Goal: Task Accomplishment & Management: Complete application form

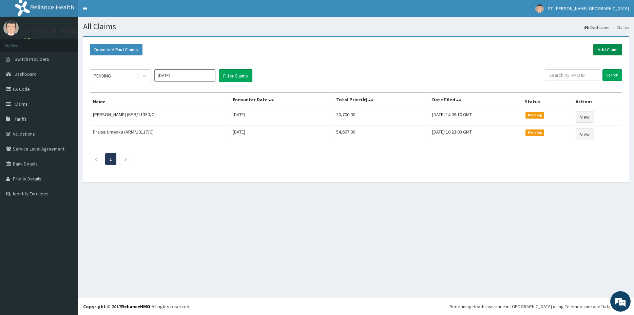
click at [607, 51] on link "Add Claim" at bounding box center [608, 50] width 29 height 12
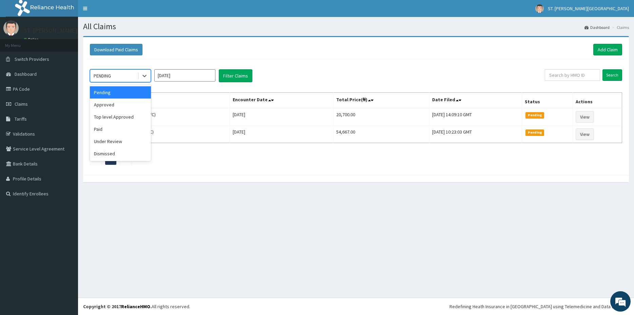
drag, startPoint x: 122, startPoint y: 77, endPoint x: 114, endPoint y: 103, distance: 27.1
click at [122, 77] on div "PENDING" at bounding box center [113, 75] width 47 height 11
click at [108, 106] on div "Approved" at bounding box center [120, 104] width 61 height 12
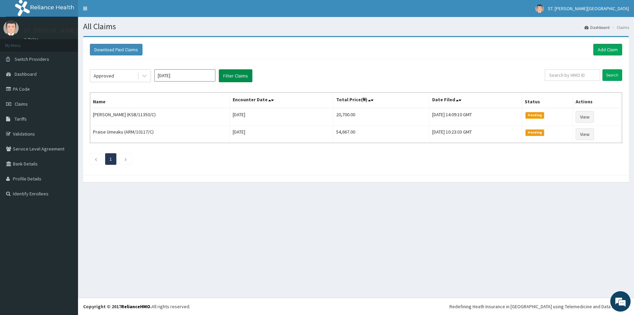
click at [238, 79] on button "Filter Claims" at bounding box center [236, 75] width 34 height 13
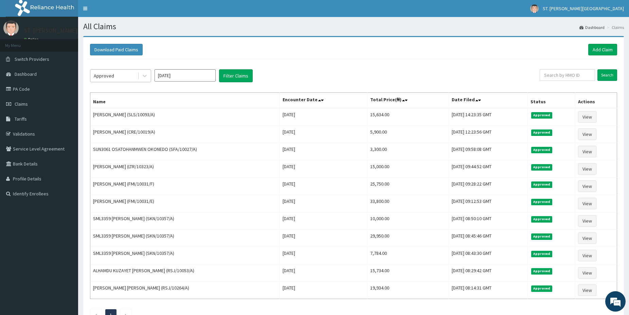
click at [113, 79] on div "Approved" at bounding box center [113, 75] width 47 height 11
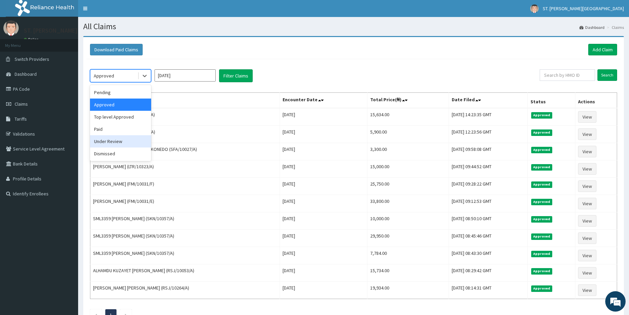
click at [108, 144] on div "Under Review" at bounding box center [120, 141] width 61 height 12
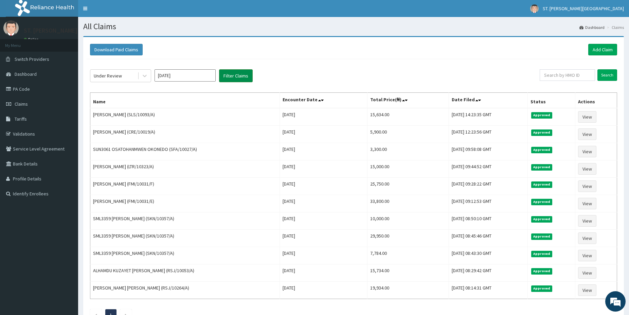
click at [233, 75] on button "Filter Claims" at bounding box center [236, 75] width 34 height 13
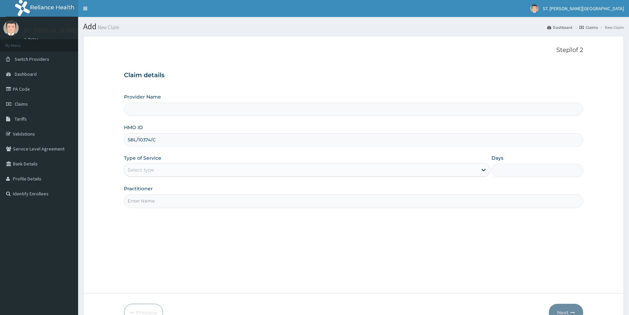
type input "SBL/10374/C"
type input "[GEOGRAPHIC_DATA]- [GEOGRAPHIC_DATA]"
click at [149, 172] on div "Select type" at bounding box center [141, 169] width 26 height 7
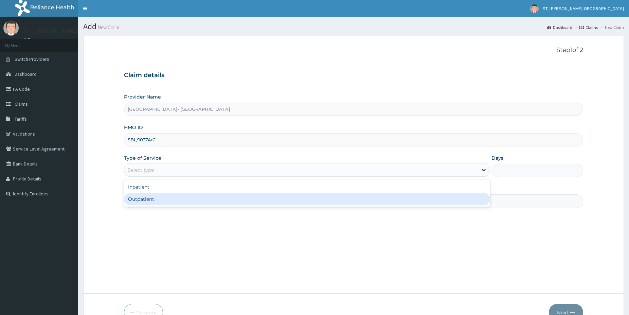
click at [143, 200] on div "Outpatient" at bounding box center [307, 199] width 366 height 12
type input "1"
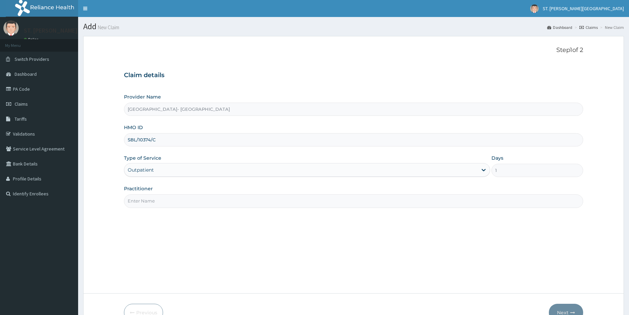
click at [143, 201] on input "Practitioner" at bounding box center [353, 200] width 459 height 13
type input "dr.latifah"
click at [565, 311] on button "Next" at bounding box center [566, 312] width 34 height 18
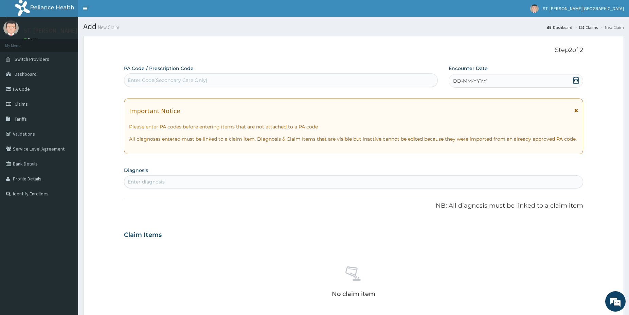
click at [152, 187] on div "Enter diagnosis" at bounding box center [353, 181] width 458 height 11
type input "malar"
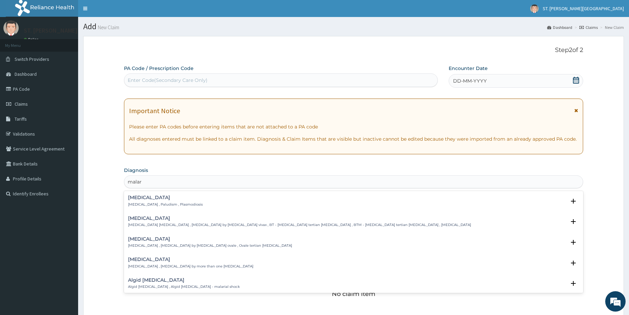
click at [140, 196] on h4 "[MEDICAL_DATA]" at bounding box center [165, 197] width 75 height 5
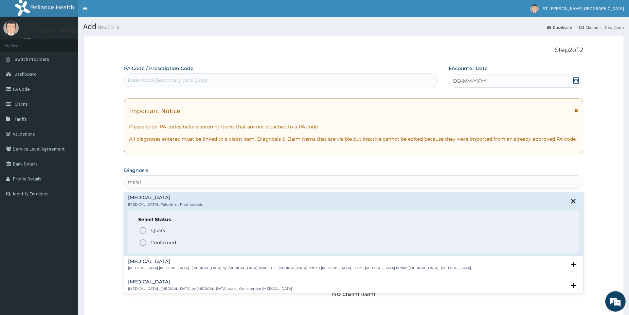
click at [143, 244] on icon "status option filled" at bounding box center [143, 242] width 8 height 8
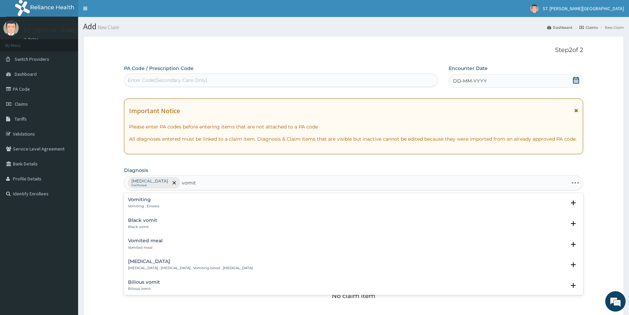
type input "vomiti"
click at [141, 204] on p "Vomiting , Emesis" at bounding box center [143, 206] width 31 height 5
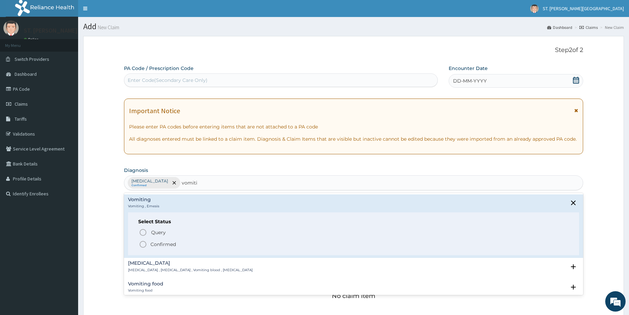
drag, startPoint x: 143, startPoint y: 245, endPoint x: 177, endPoint y: 240, distance: 34.0
click at [143, 245] on icon "status option filled" at bounding box center [143, 244] width 8 height 8
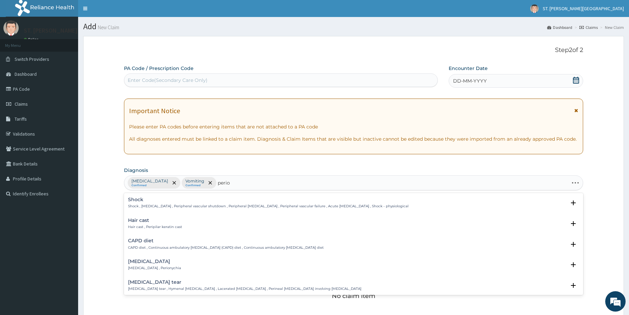
type input "perior"
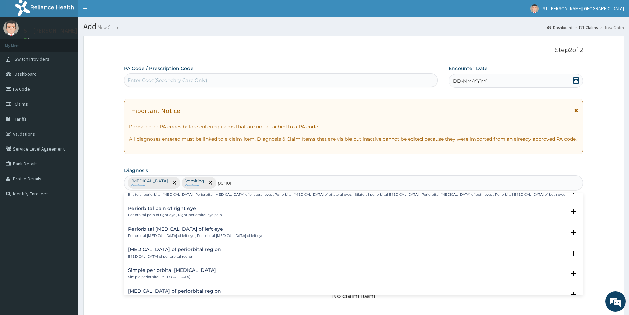
scroll to position [385, 0]
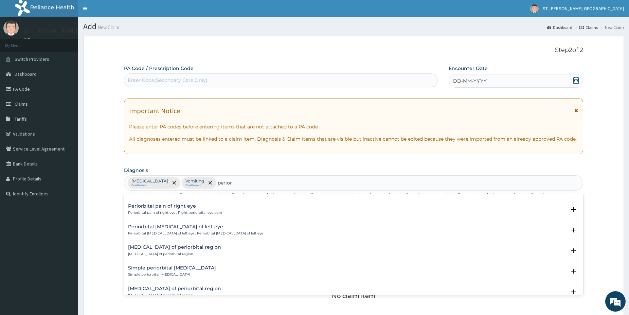
click at [164, 210] on div "Periorbital pain of right eye Periorbital pain of right eye , Right periorbital…" at bounding box center [175, 209] width 94 height 12
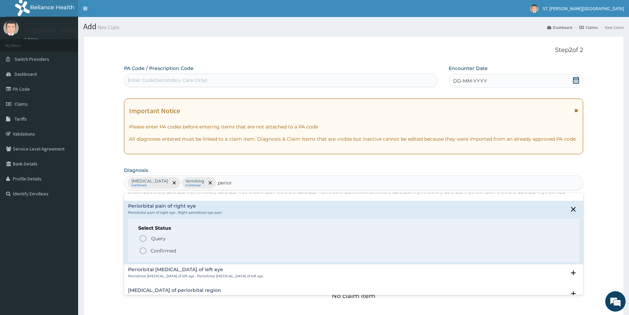
click at [143, 251] on icon "status option filled" at bounding box center [143, 250] width 8 height 8
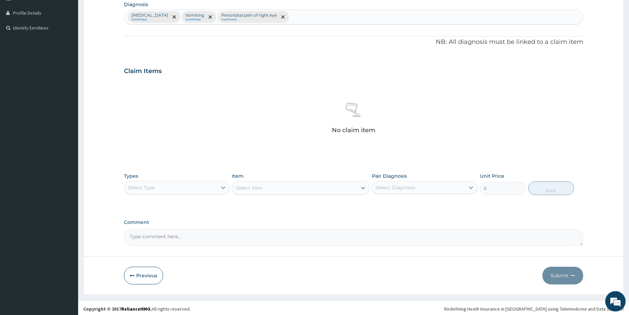
drag, startPoint x: 632, startPoint y: 311, endPoint x: 629, endPoint y: 304, distance: 6.7
